Goal: Find specific page/section: Find specific page/section

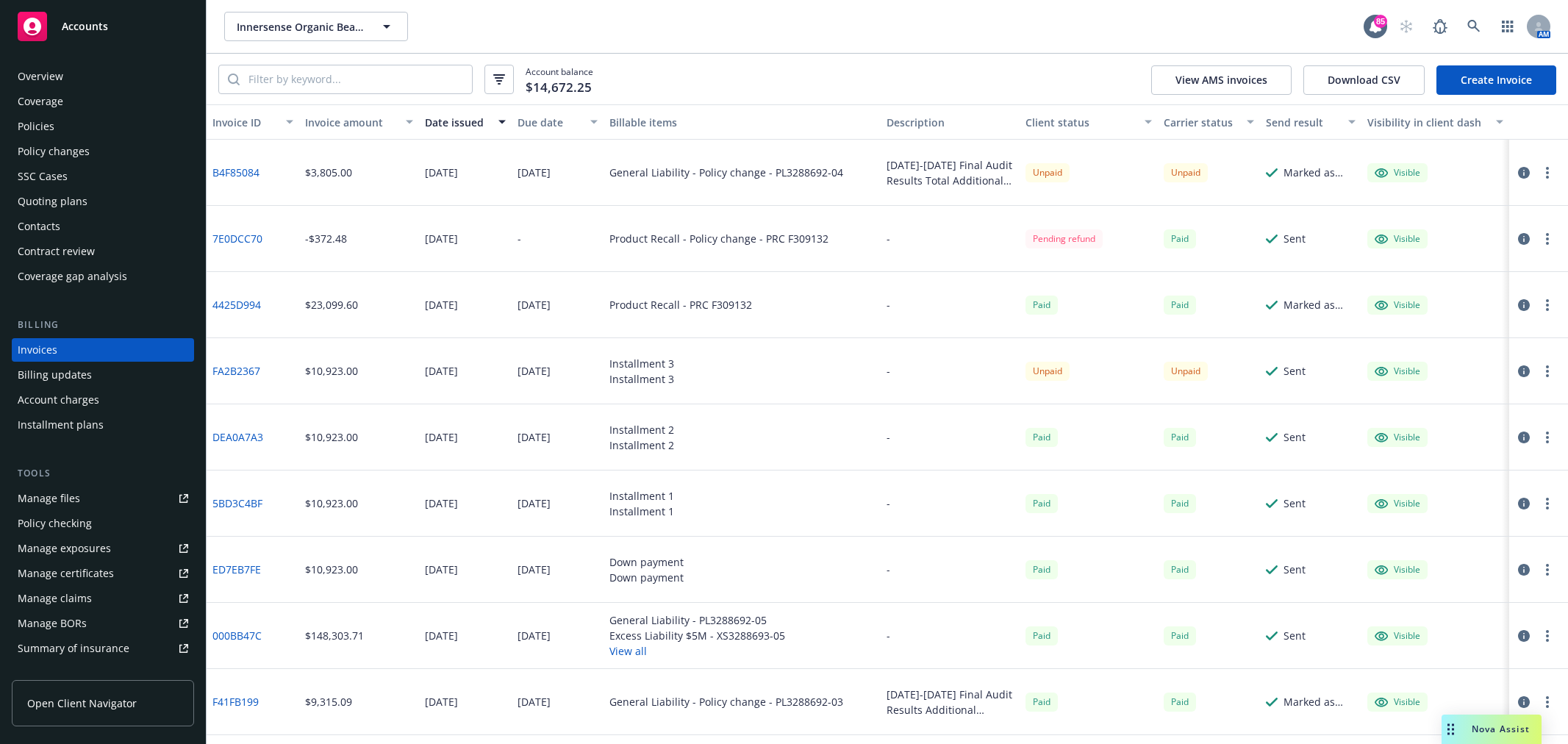
click at [1478, 21] on icon at bounding box center [1474, 27] width 13 height 13
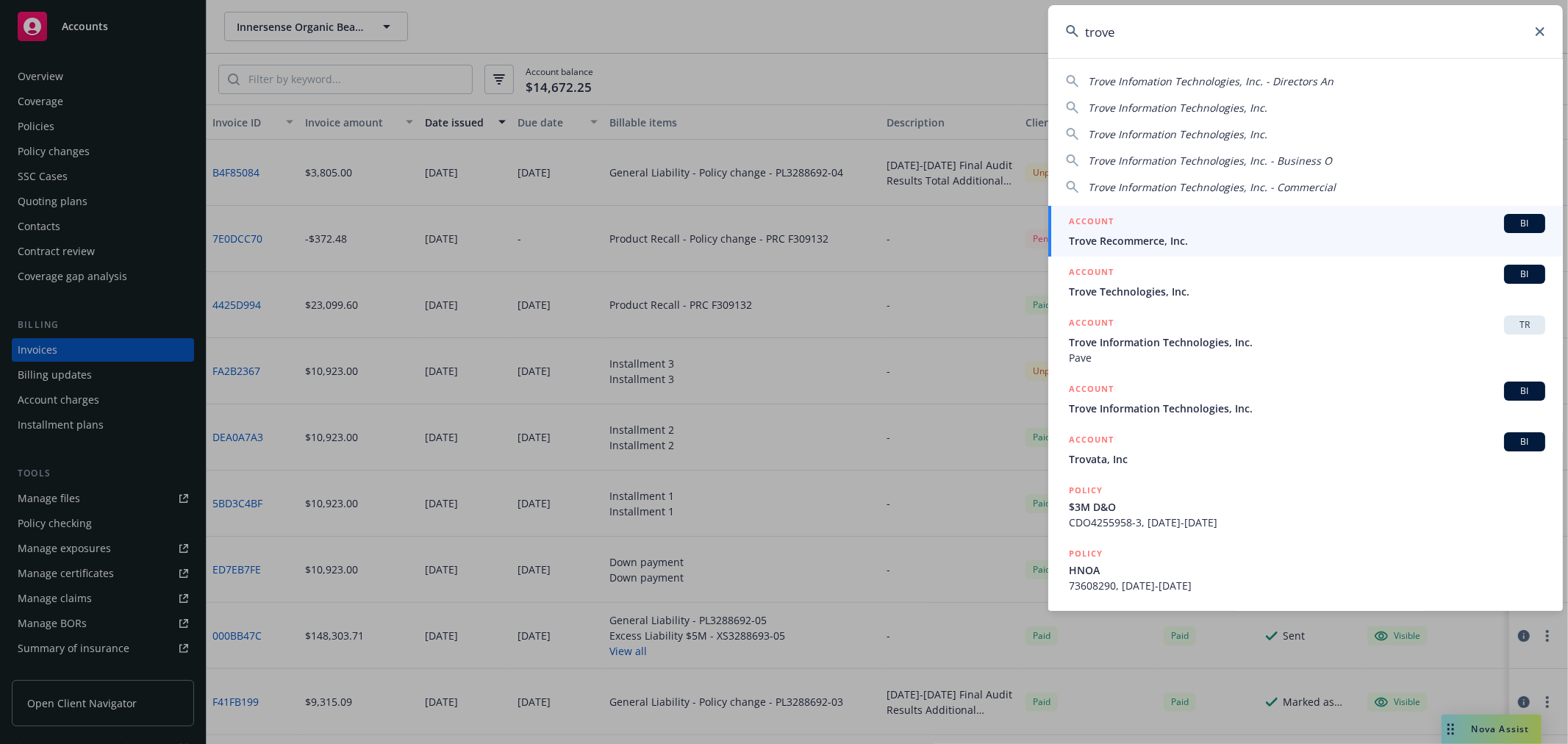
type input "trove"
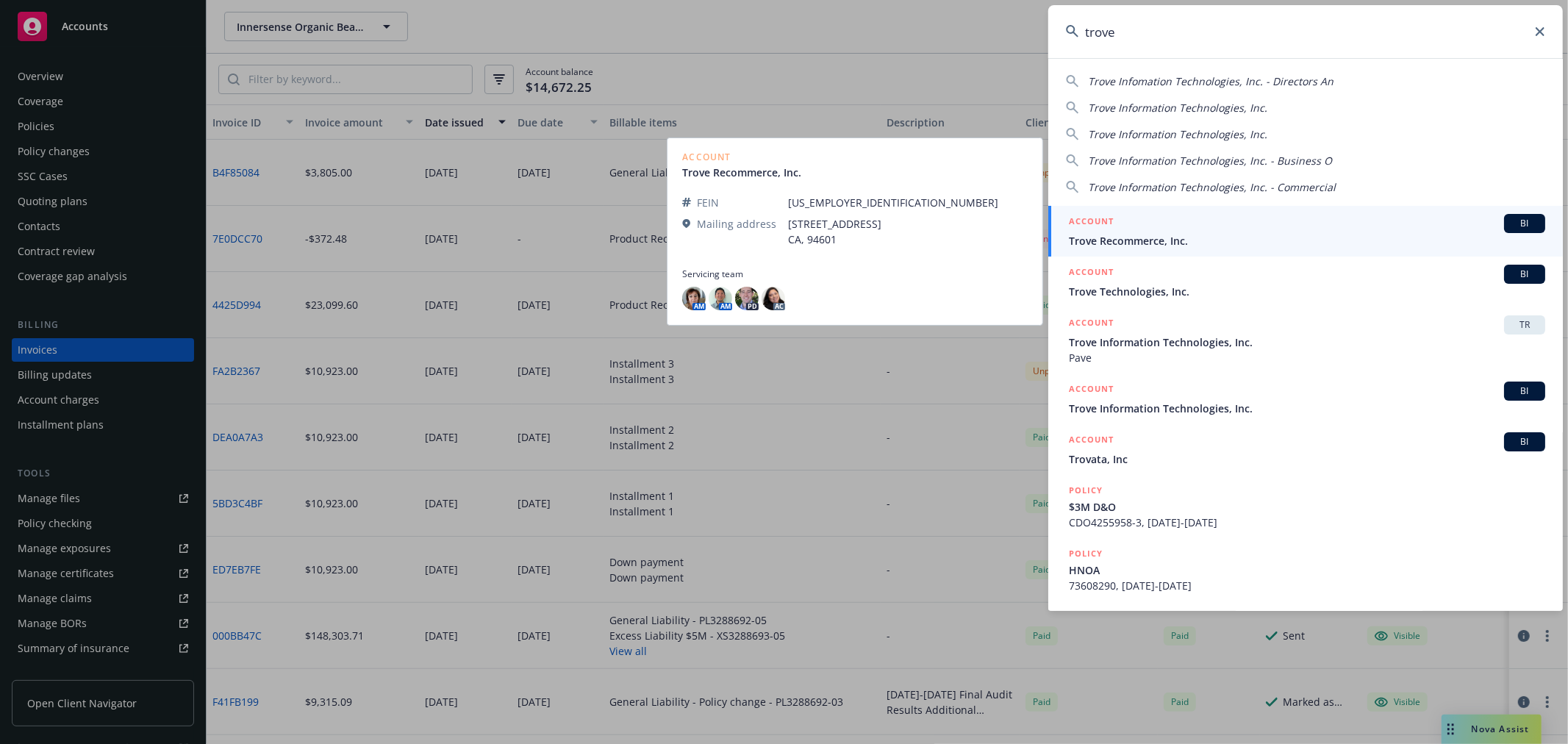
click at [1141, 243] on span "Trove Recommerce, Inc." at bounding box center [1307, 240] width 476 height 15
